Goal: Task Accomplishment & Management: Manage account settings

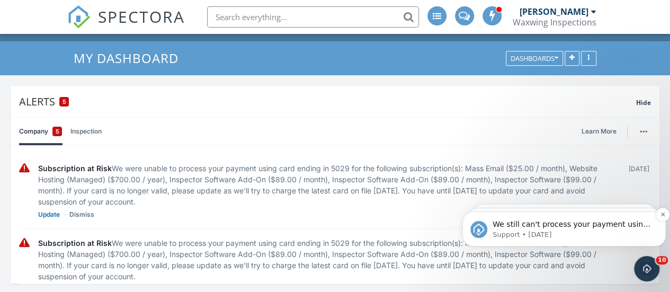
click at [603, 231] on p "Support • [DATE]" at bounding box center [573, 235] width 160 height 10
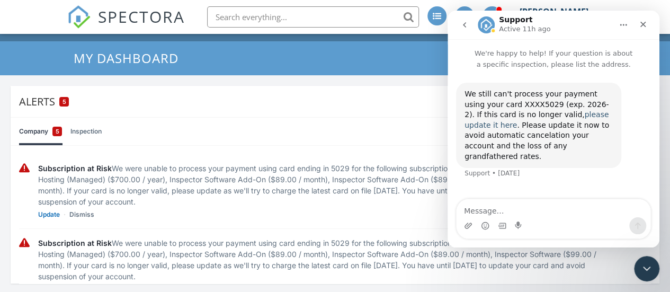
click at [574, 118] on link "please update it here" at bounding box center [537, 119] width 144 height 19
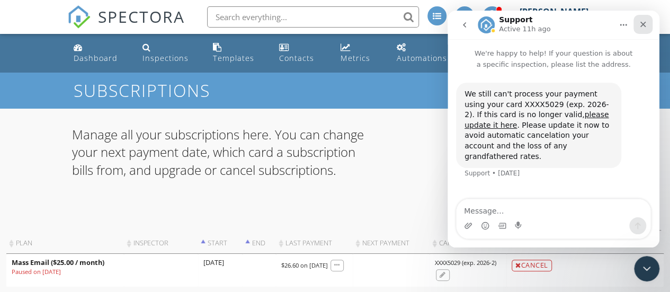
click at [645, 25] on icon "Close" at bounding box center [643, 24] width 8 height 8
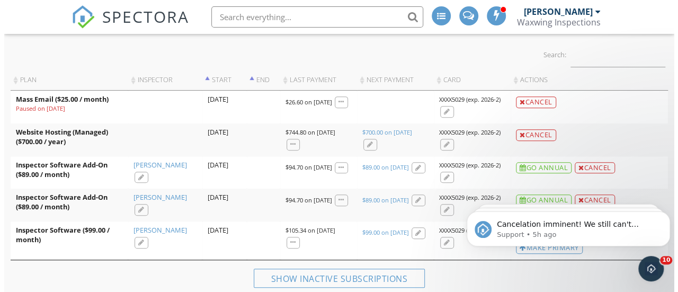
scroll to position [172, 0]
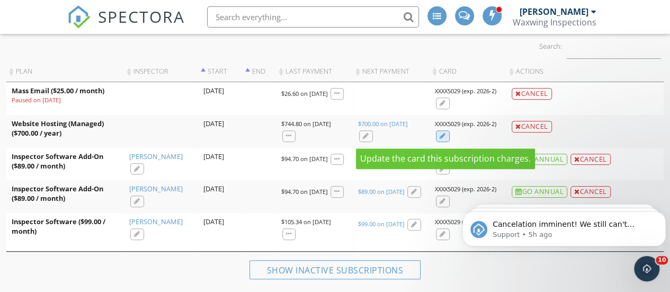
click at [448, 133] on div at bounding box center [443, 136] width 14 height 12
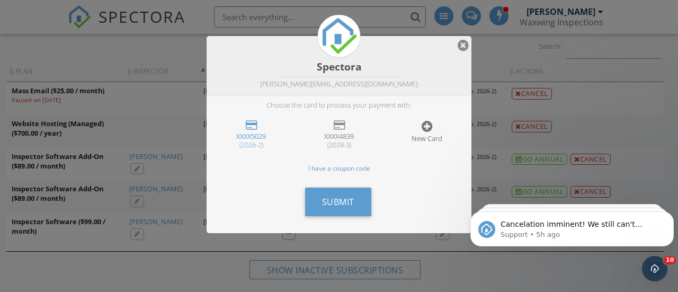
click at [427, 134] on div "New Card" at bounding box center [427, 138] width 67 height 8
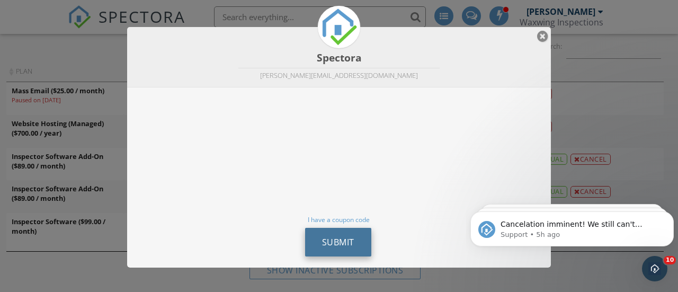
click at [336, 247] on span "Submit" at bounding box center [338, 242] width 32 height 12
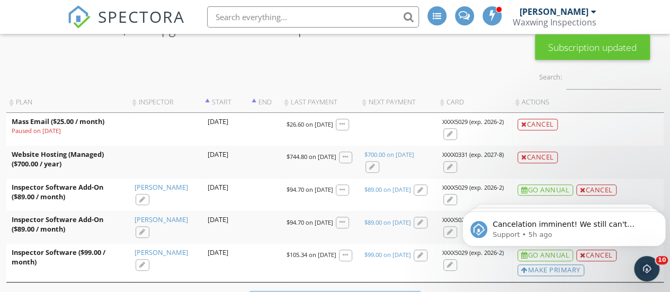
scroll to position [147, 0]
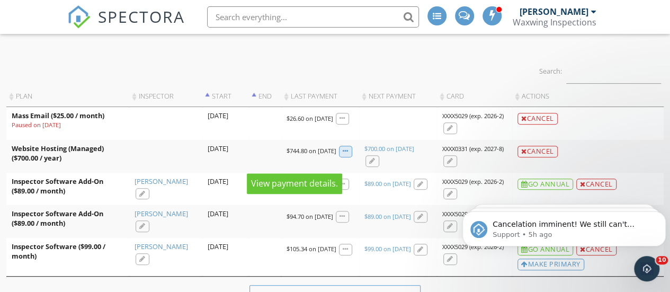
click at [343, 155] on div at bounding box center [346, 151] width 6 height 7
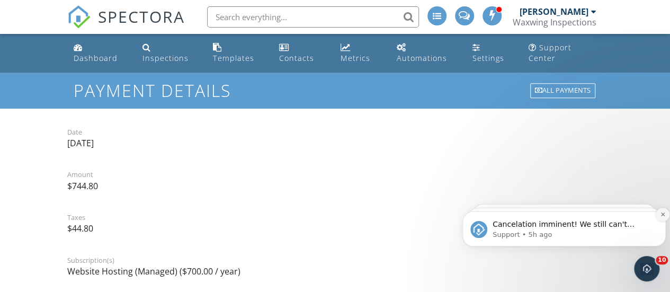
click at [661, 217] on button "Dismiss notification" at bounding box center [663, 215] width 14 height 14
click at [661, 217] on button "Dismiss notification" at bounding box center [662, 214] width 11 height 11
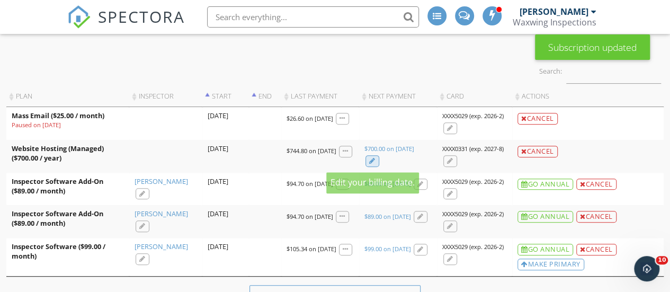
click at [373, 163] on div at bounding box center [372, 161] width 6 height 7
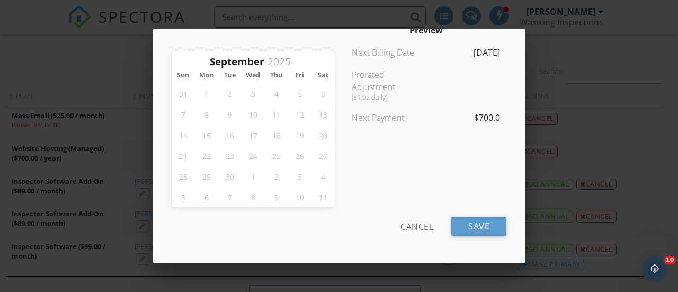
scroll to position [126, 0]
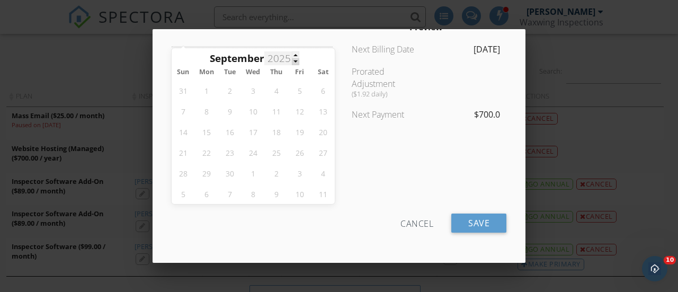
click at [296, 61] on span at bounding box center [295, 61] width 7 height 7
click at [296, 55] on span at bounding box center [295, 54] width 7 height 7
click at [296, 59] on div "2025" at bounding box center [281, 58] width 35 height 14
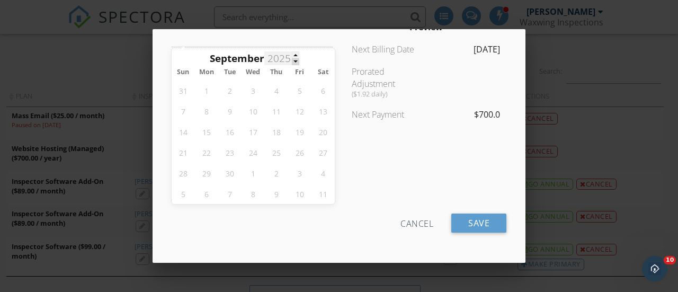
click at [296, 59] on span at bounding box center [295, 61] width 7 height 7
drag, startPoint x: 296, startPoint y: 59, endPoint x: 242, endPoint y: 60, distance: 54.6
click at [242, 60] on span "[DATE]" at bounding box center [253, 56] width 122 height 17
click at [242, 60] on span "September" at bounding box center [237, 59] width 55 height 10
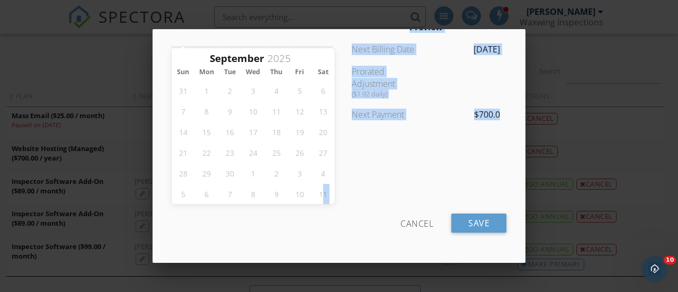
drag, startPoint x: 324, startPoint y: 205, endPoint x: 321, endPoint y: 196, distance: 9.6
click at [321, 196] on form "[DATE] Sun Mon Tue Wed Thu Fri Sat 31 1 2 3 4 5 6 7 8 9 10 11 12 13 14 15 16 17…" at bounding box center [339, 130] width 348 height 219
click at [394, 197] on div "[DATE] Sun Mon Tue Wed Thu Fri Sat 31 1 2 3 4 5 6 7 8 9 10 11 12 13 14 15 16 17…" at bounding box center [339, 112] width 348 height 182
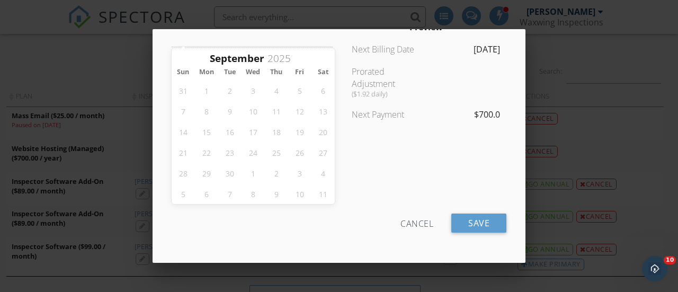
click at [406, 222] on div "Cancel" at bounding box center [417, 223] width 33 height 19
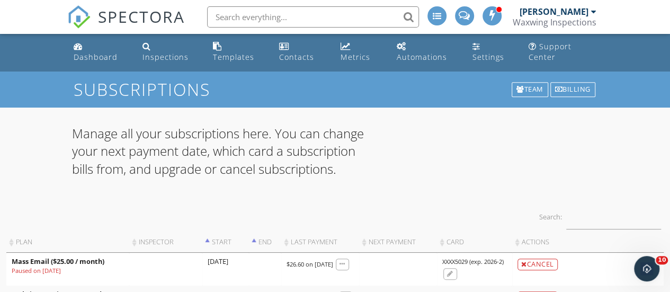
scroll to position [0, 0]
